Goal: Information Seeking & Learning: Learn about a topic

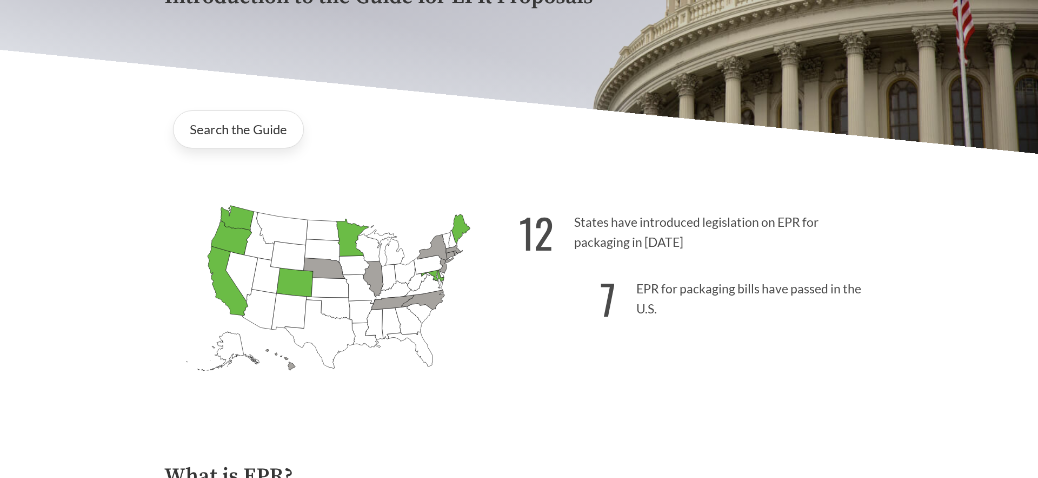
scroll to position [126, 0]
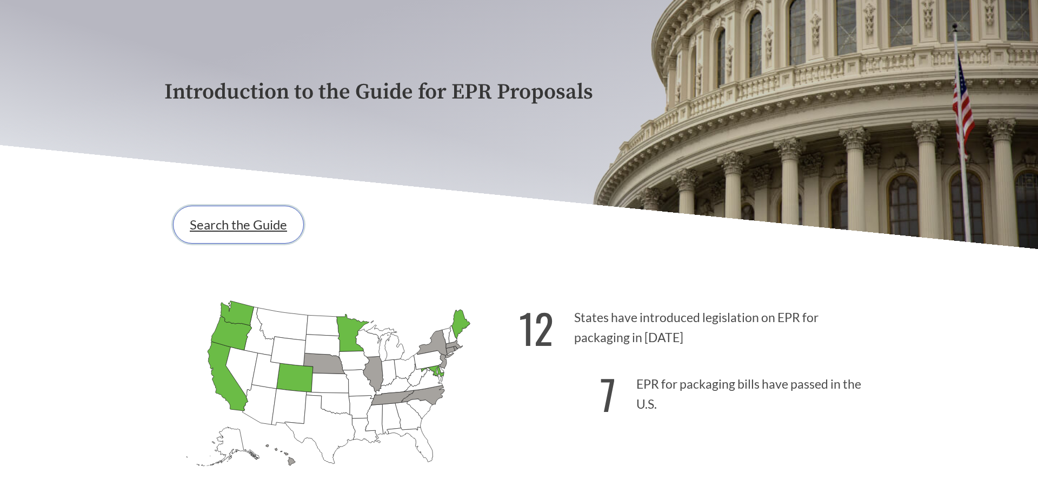
click at [245, 224] on link "Search the Guide" at bounding box center [238, 225] width 131 height 38
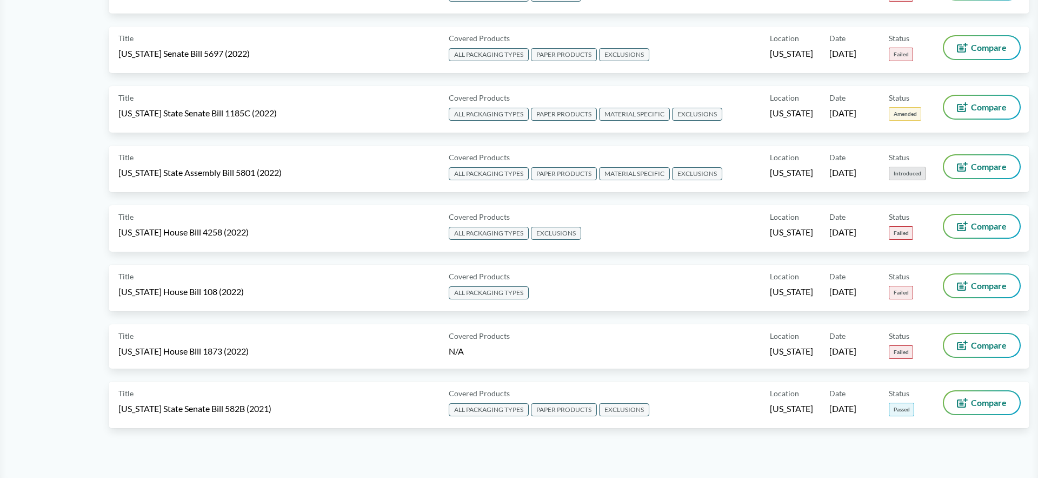
scroll to position [5387, 0]
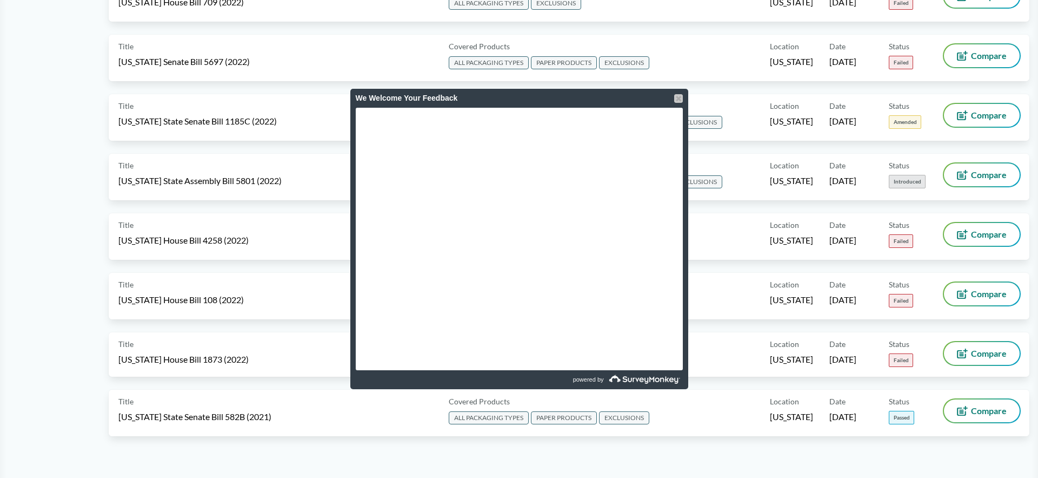
click at [681, 99] on div at bounding box center [678, 98] width 9 height 9
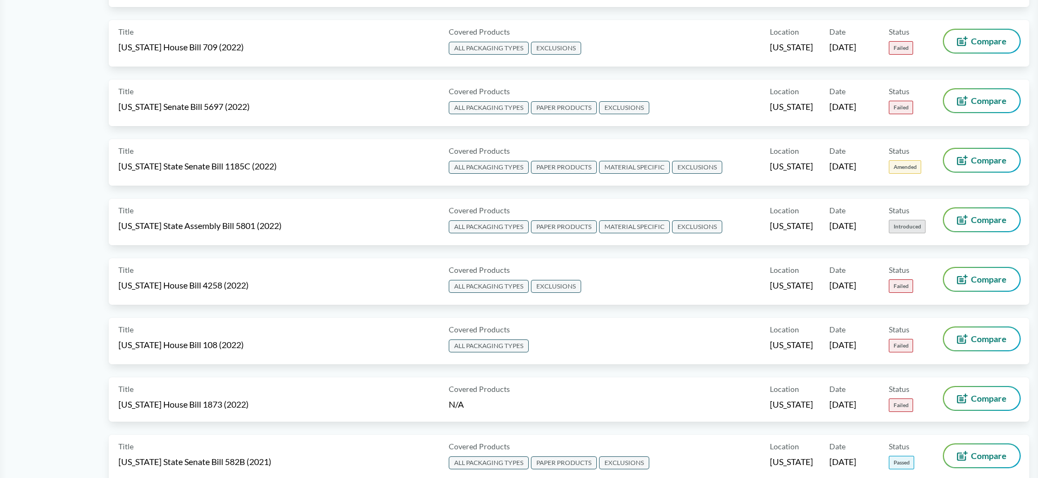
scroll to position [5459, 0]
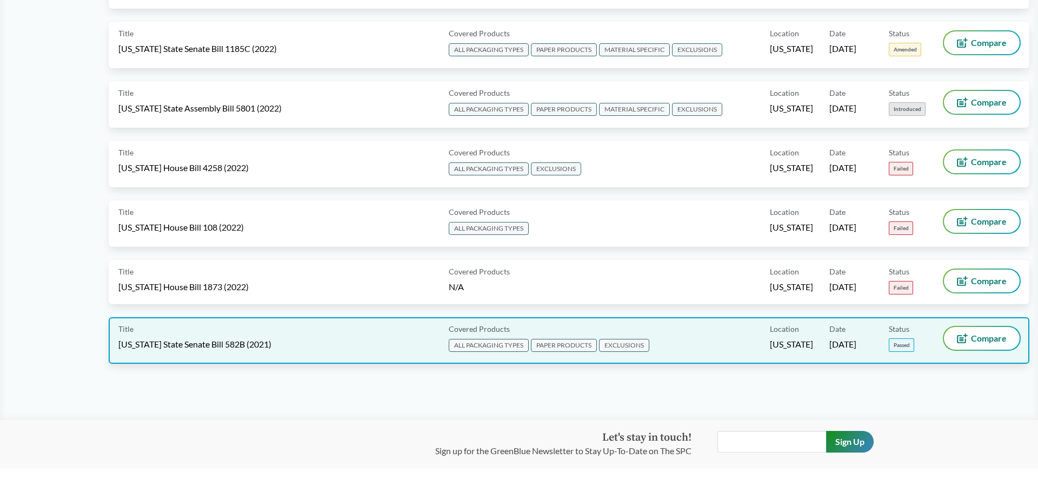
click at [220, 340] on span "[US_STATE] State Senate Bill 582B (2021)" at bounding box center [194, 344] width 153 height 12
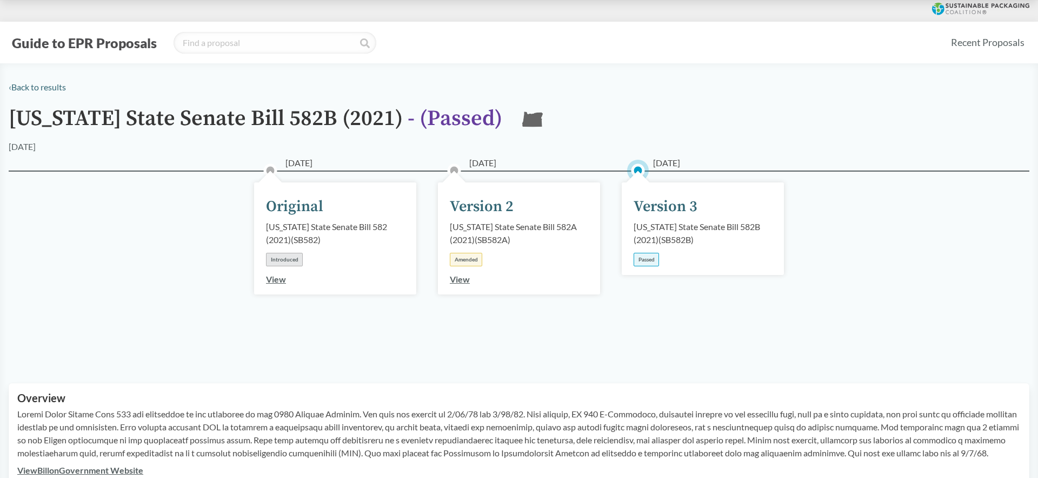
click at [652, 257] on div "Passed" at bounding box center [646, 260] width 25 height 14
click at [664, 205] on div "Version 3" at bounding box center [666, 206] width 64 height 23
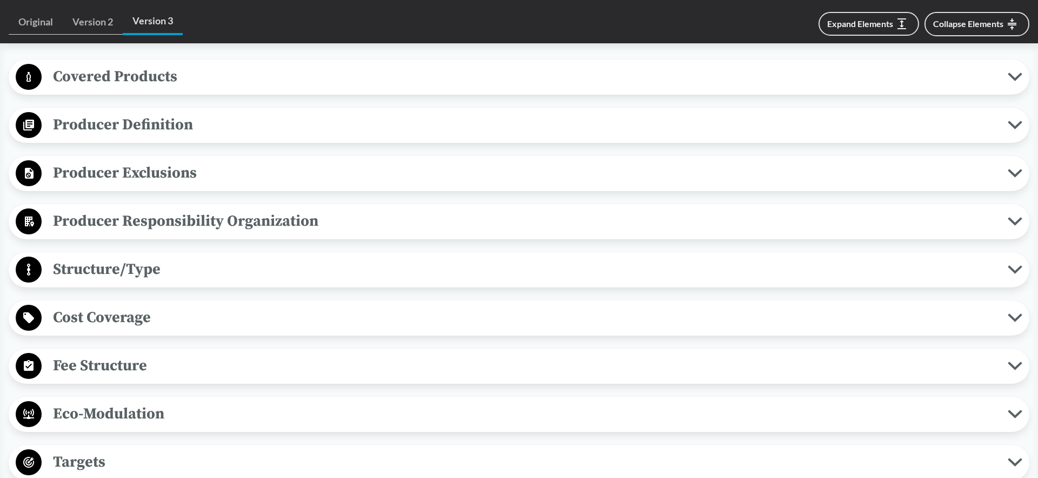
scroll to position [456, 0]
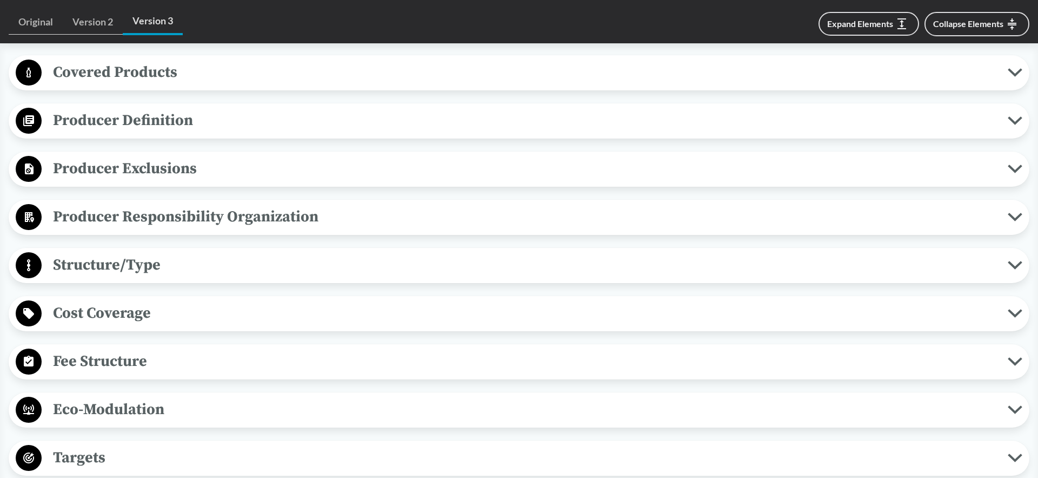
click at [321, 265] on span "Structure/Type" at bounding box center [525, 265] width 966 height 24
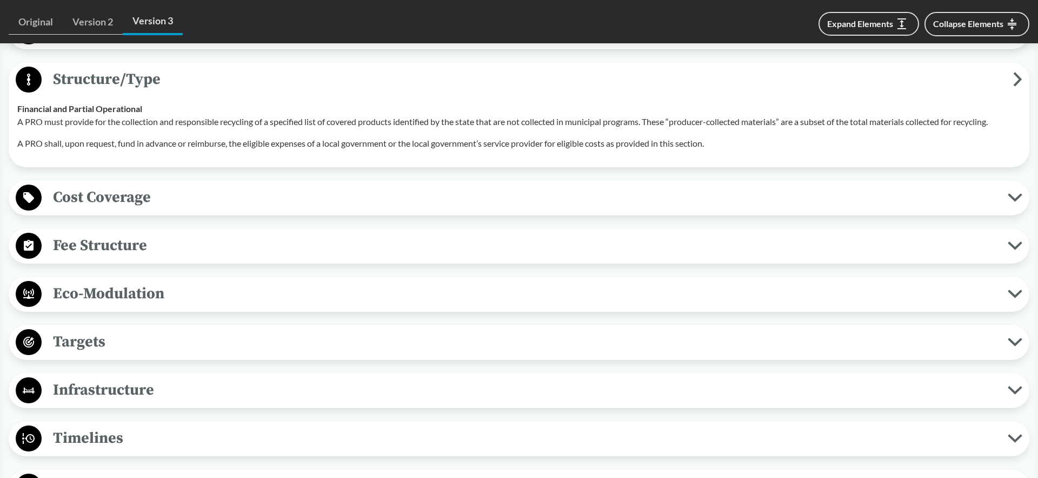
scroll to position [641, 0]
click at [277, 297] on span "Eco-Modulation" at bounding box center [525, 294] width 966 height 24
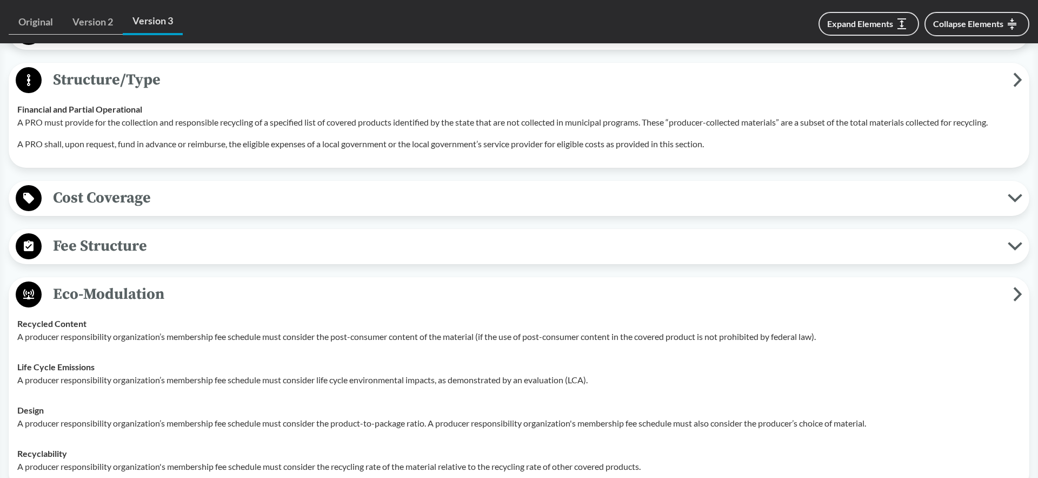
click at [332, 436] on td "Design A producer responsibility organization’s membership fee schedule must co…" at bounding box center [519, 416] width 1014 height 43
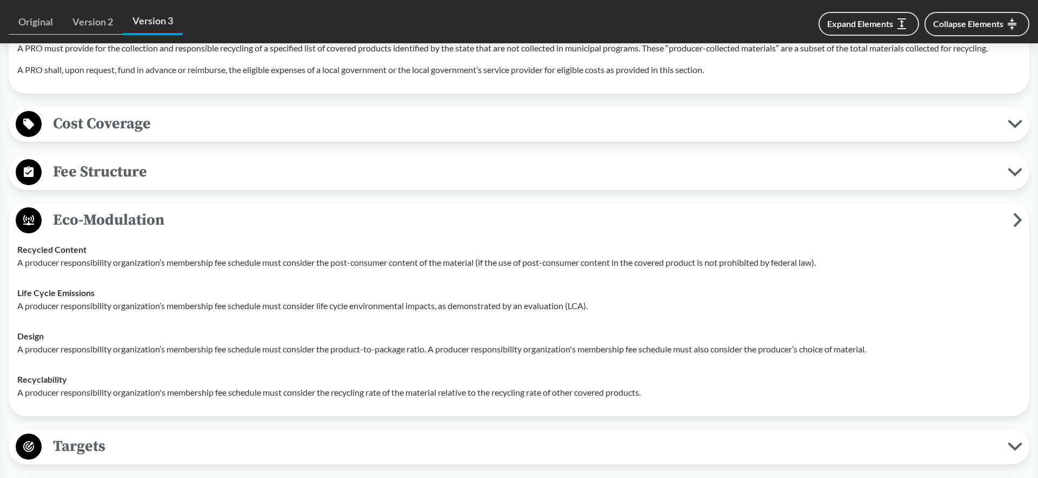
scroll to position [708, 0]
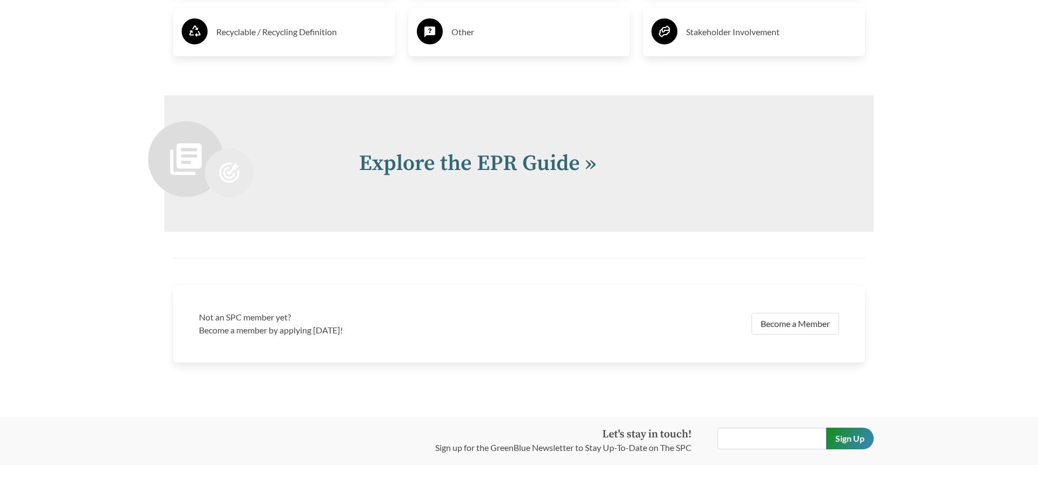
scroll to position [2402, 0]
